Goal: Information Seeking & Learning: Learn about a topic

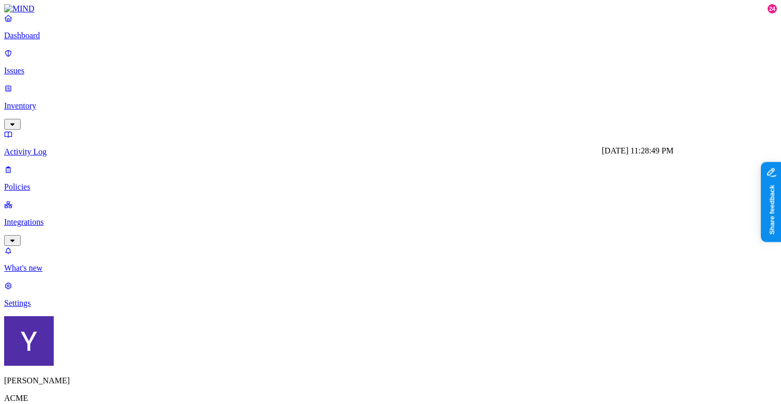
scroll to position [0, 0]
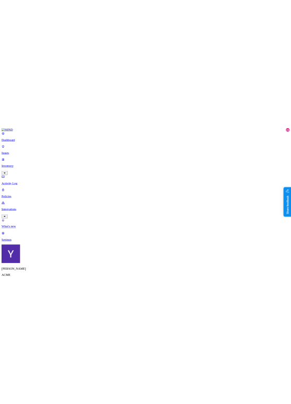
scroll to position [0, 385]
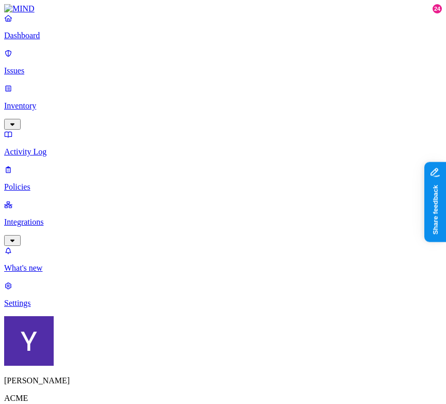
scroll to position [0, 191]
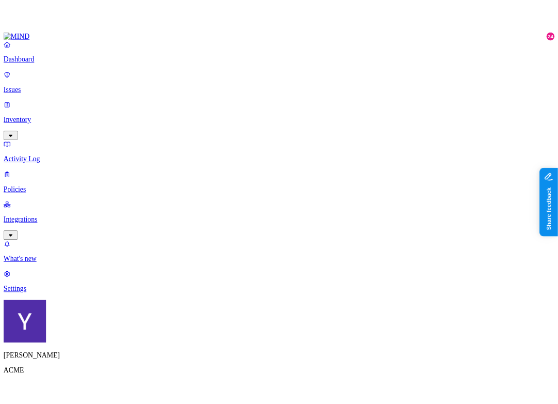
scroll to position [0, 515]
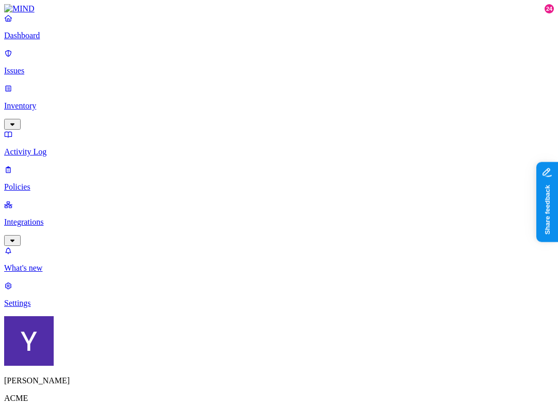
scroll to position [0, 0]
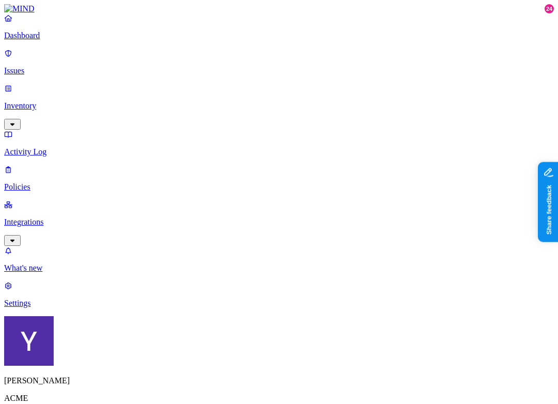
scroll to position [0, 35]
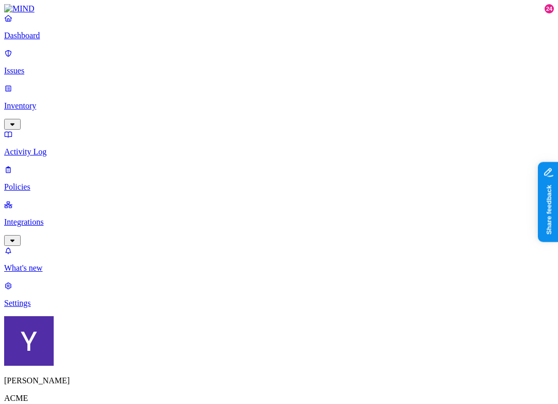
scroll to position [0, 608]
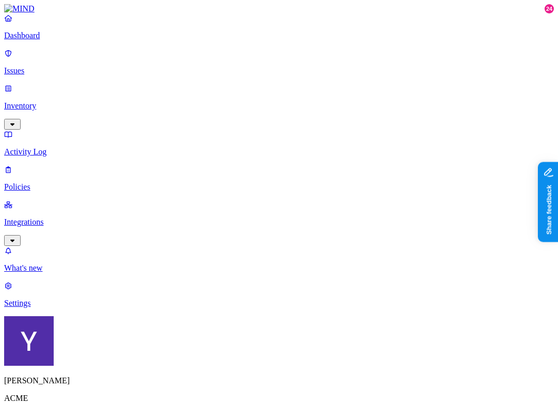
scroll to position [357, 608]
